Goal: Task Accomplishment & Management: Manage account settings

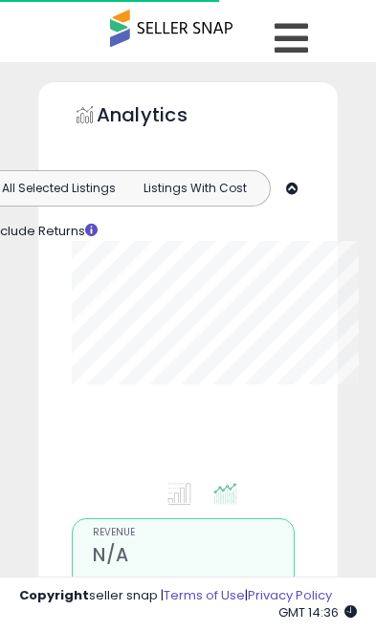
scroll to position [108, 0]
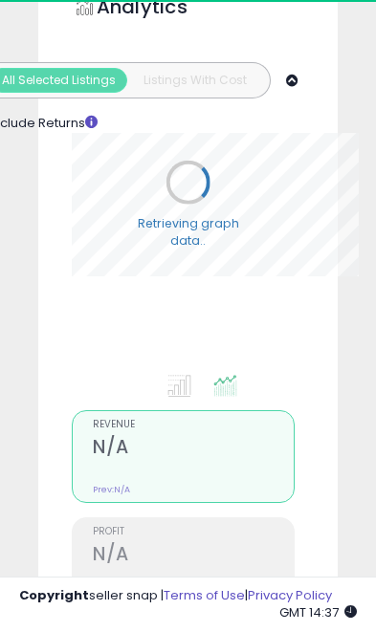
select select "**"
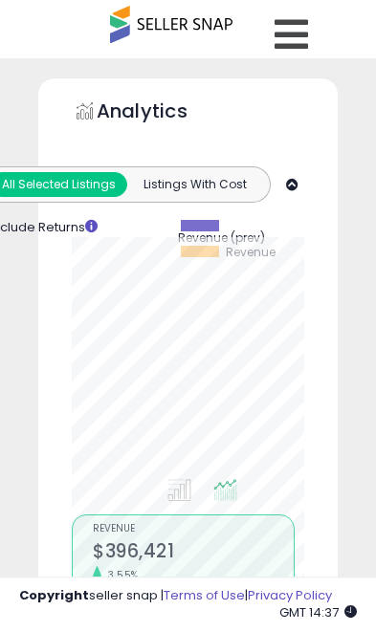
scroll to position [2, 0]
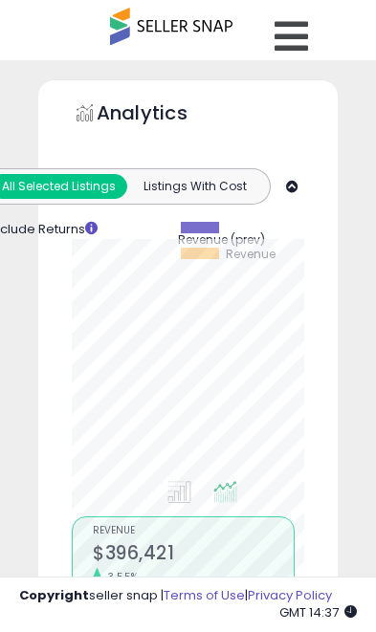
click at [299, 38] on icon at bounding box center [290, 36] width 33 height 38
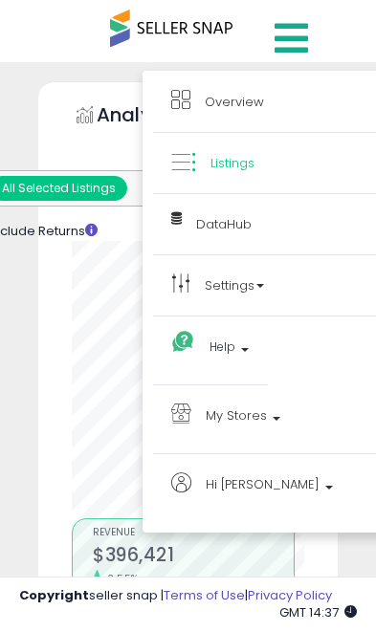
click at [261, 408] on span "My Stores" at bounding box center [235, 415] width 61 height 24
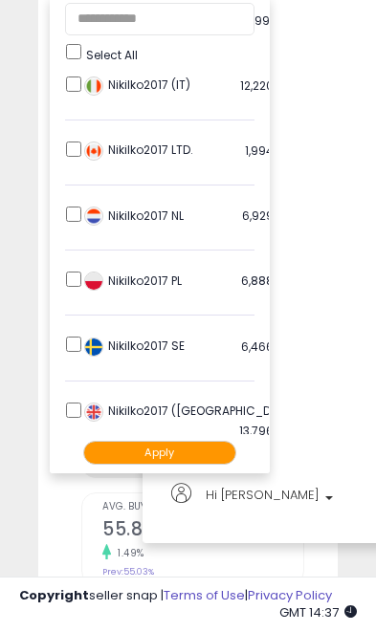
scroll to position [399, 0]
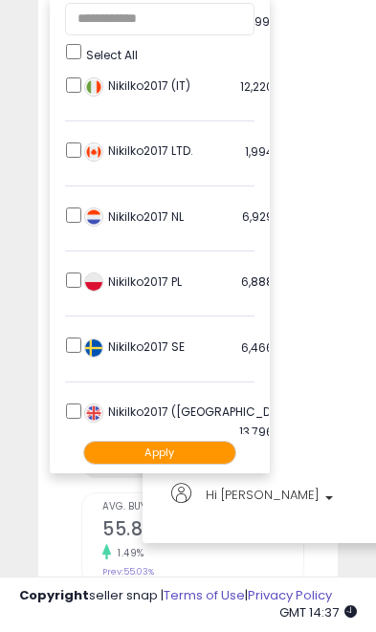
click at [180, 461] on button "Apply" at bounding box center [159, 452] width 153 height 24
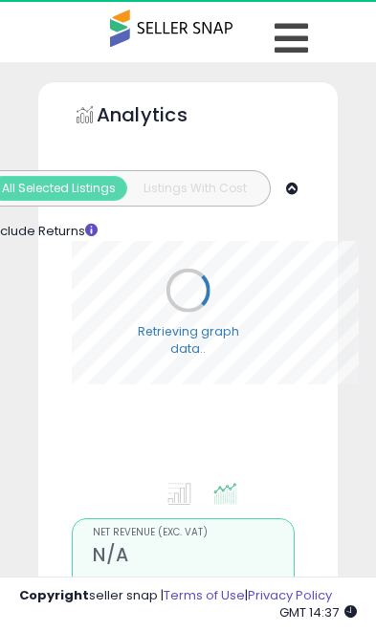
select select "**"
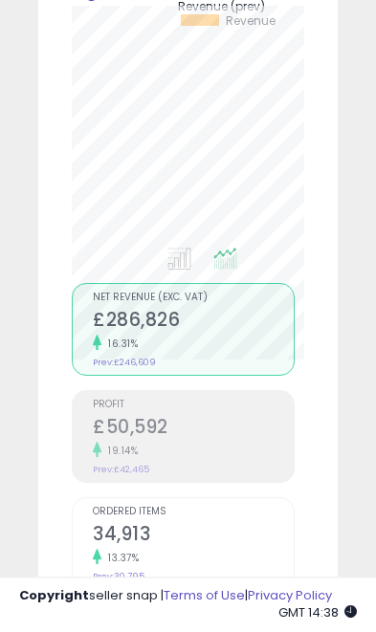
scroll to position [235, 0]
click at [209, 437] on h2 "£50,592" at bounding box center [193, 429] width 201 height 26
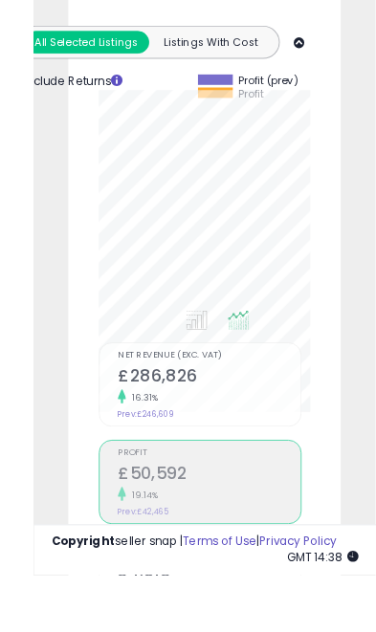
scroll to position [181, 0]
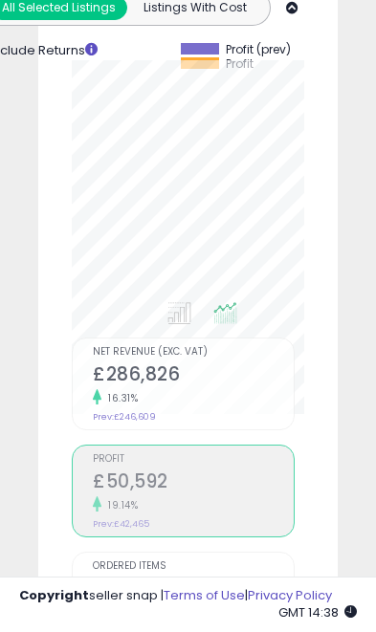
click at [336, 259] on div "Analytics Totals For All Selected Listings Listings With Cost Include Returns" at bounding box center [187, 482] width 299 height 1162
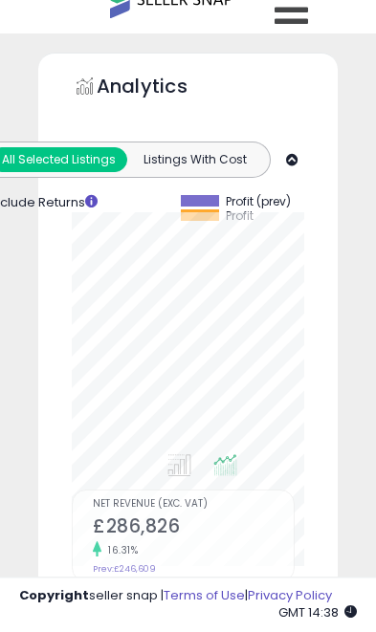
scroll to position [0, 0]
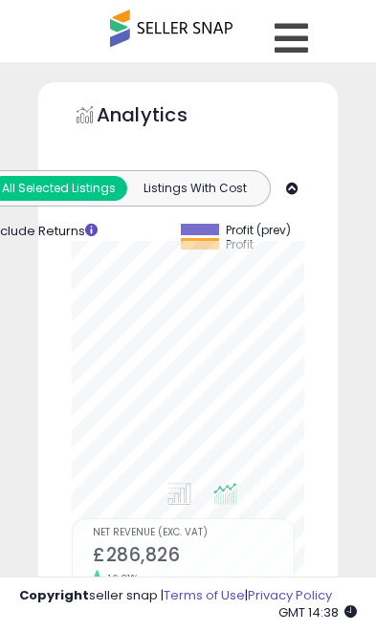
click at [306, 40] on icon at bounding box center [290, 38] width 33 height 38
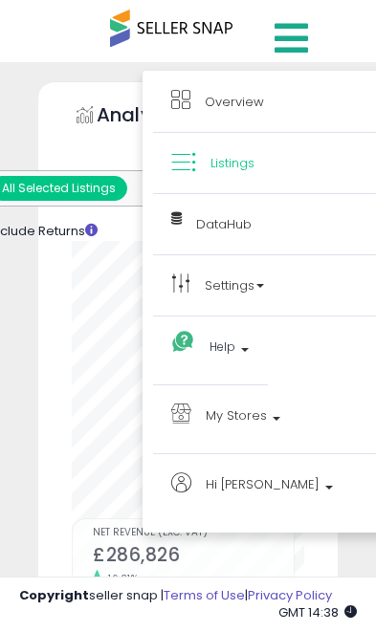
click at [257, 414] on span "My Stores" at bounding box center [235, 415] width 61 height 24
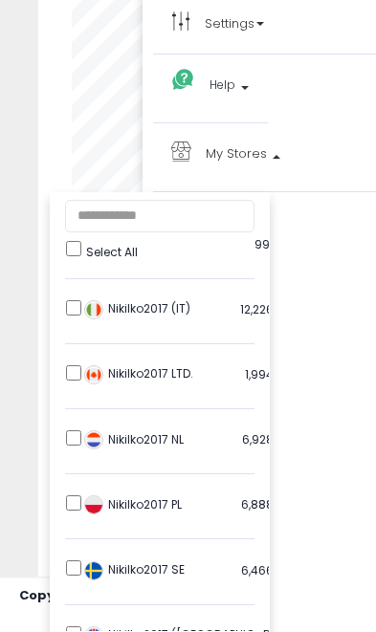
scroll to position [374, 0]
click at [79, 561] on div "Nikilko2017 SE 6,466 listings" at bounding box center [198, 575] width 239 height 29
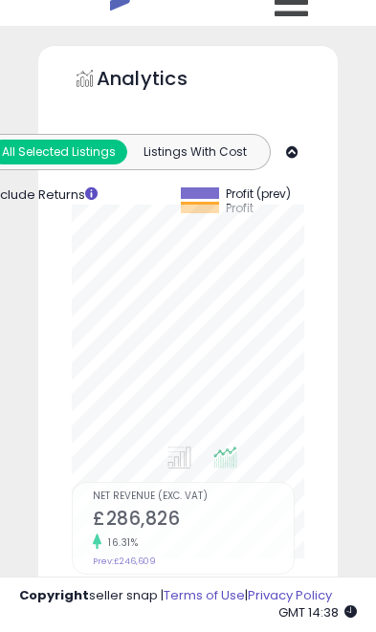
scroll to position [0, 0]
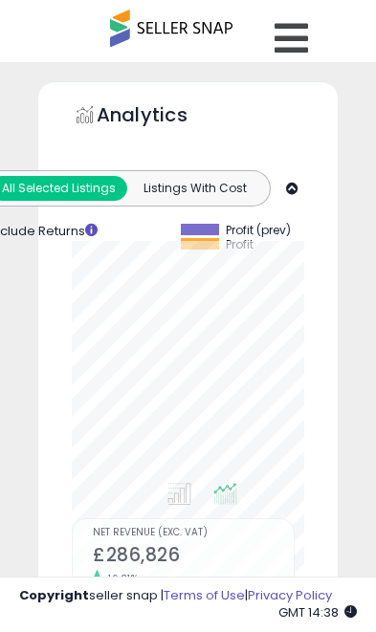
click at [305, 37] on icon at bounding box center [290, 38] width 33 height 38
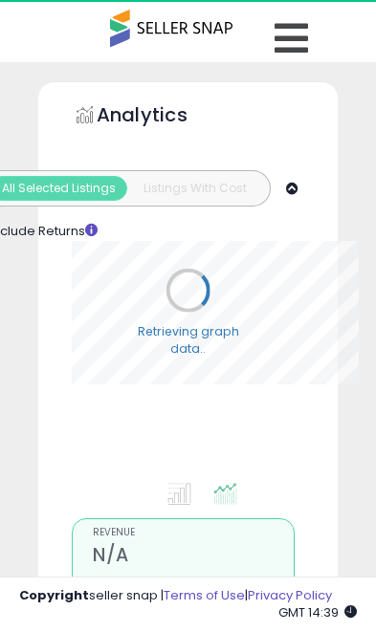
select select "**"
